Goal: Go to known website: Go to known website

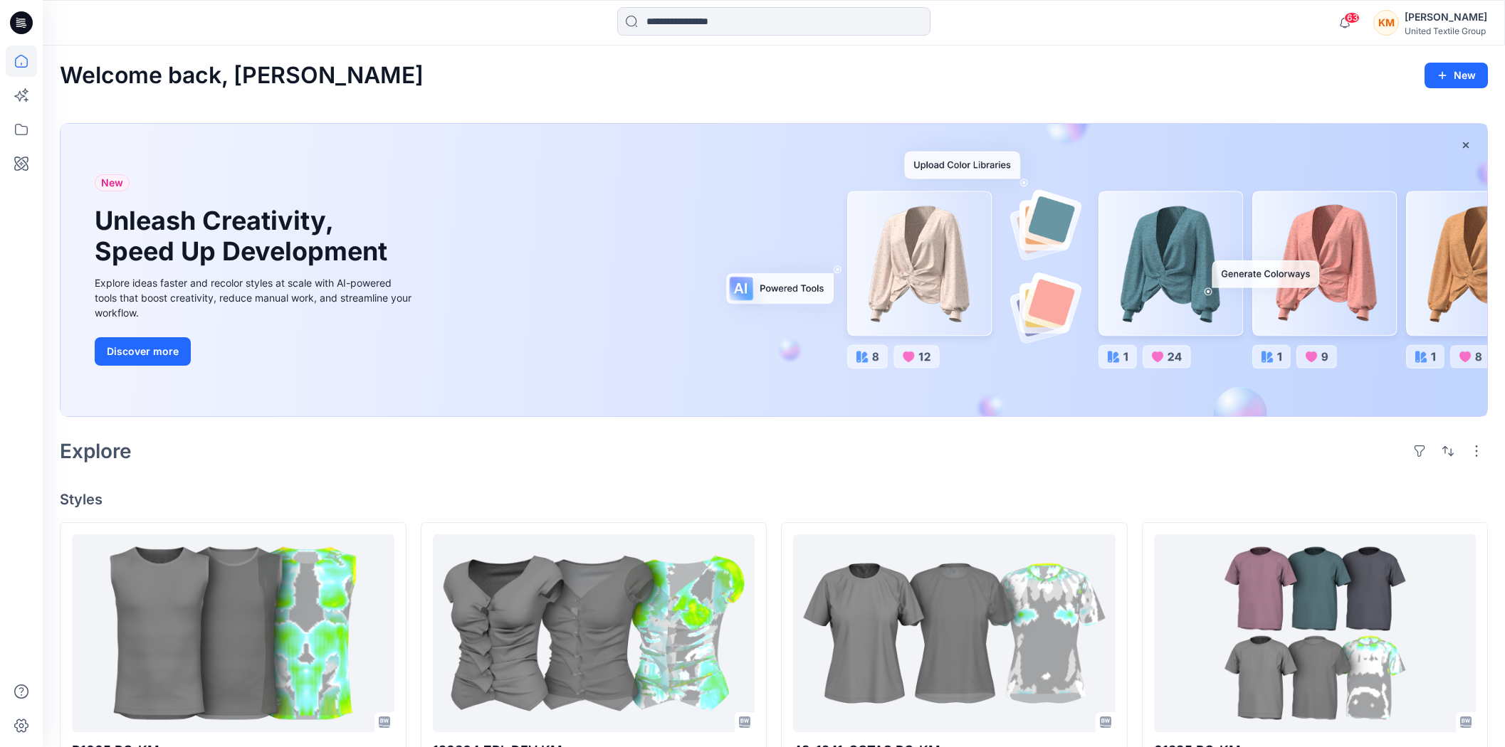
scroll to position [158, 0]
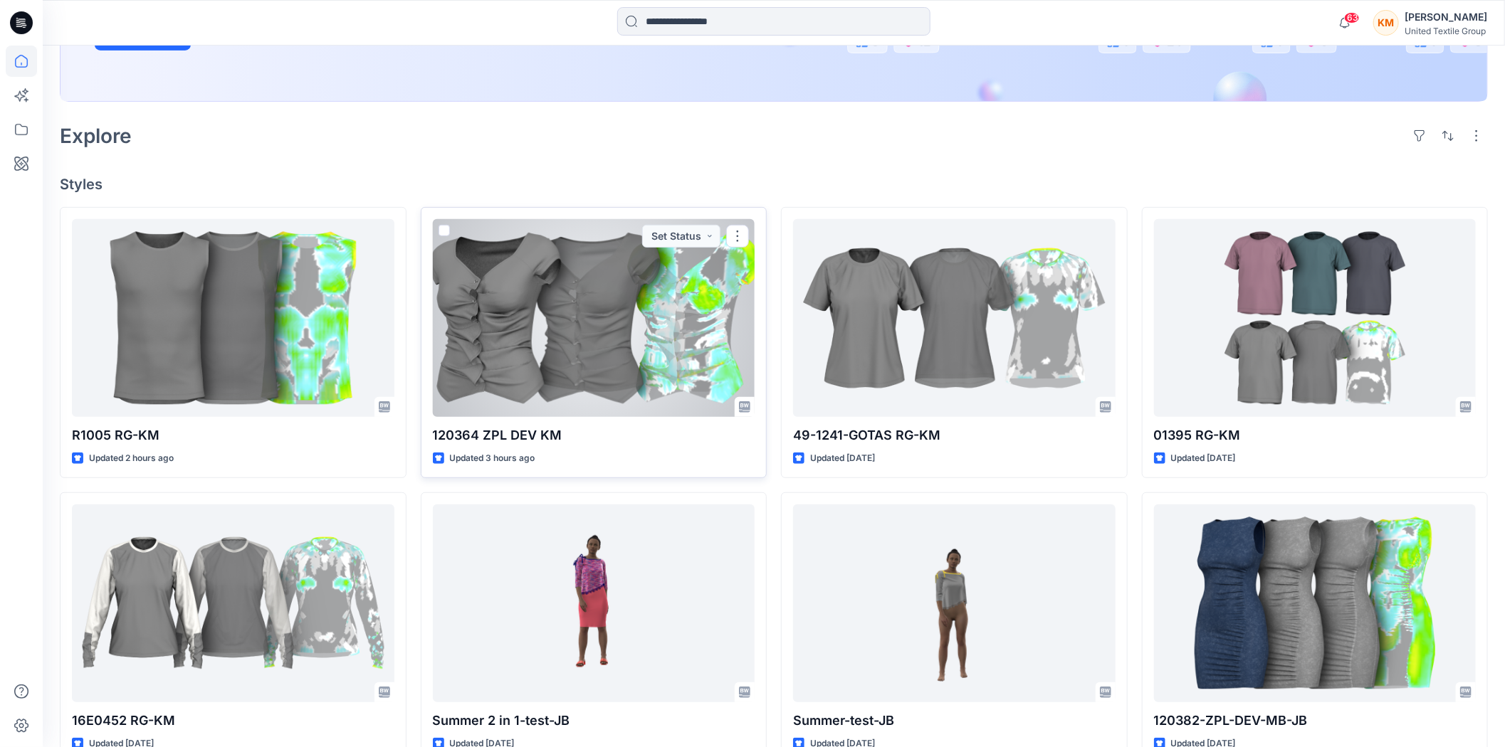
scroll to position [316, 0]
